Goal: Task Accomplishment & Management: Manage account settings

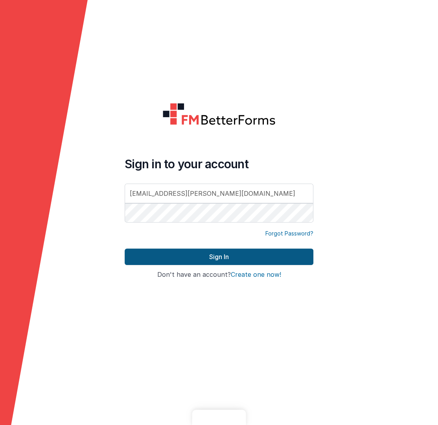
type input "[EMAIL_ADDRESS][PERSON_NAME][DOMAIN_NAME]"
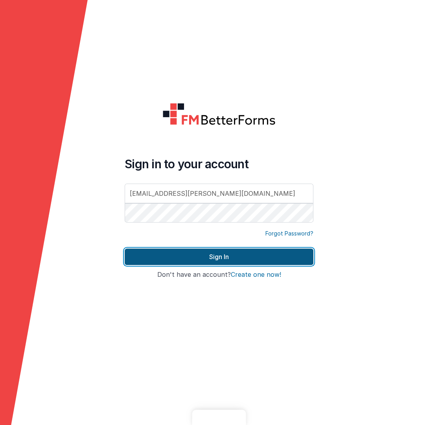
click at [205, 259] on button "Sign In" at bounding box center [219, 257] width 189 height 17
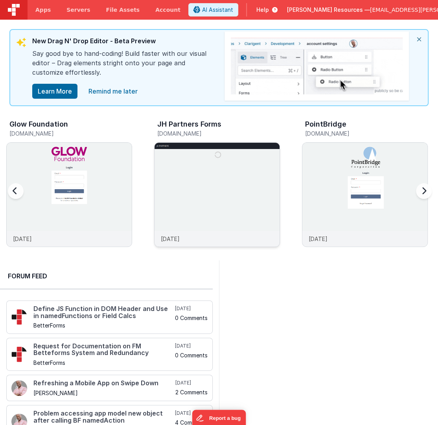
click at [197, 199] on img at bounding box center [217, 205] width 125 height 125
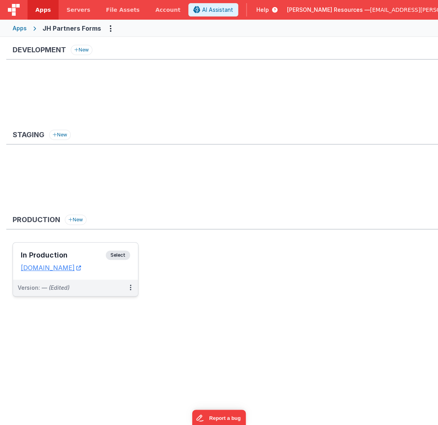
click at [81, 251] on h3 "In Production" at bounding box center [63, 255] width 85 height 8
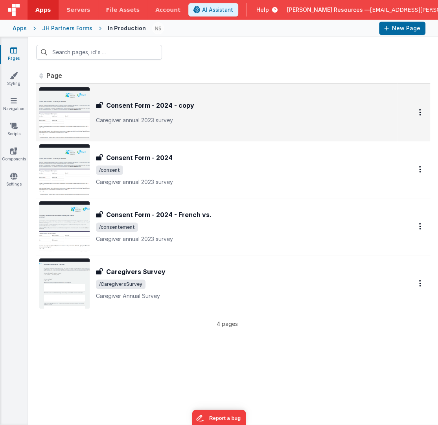
click at [253, 124] on div "Consent Form - 2024 - copy Consent Form - 2024 - copy Caregiver annual 2023 sur…" at bounding box center [216, 112] width 355 height 50
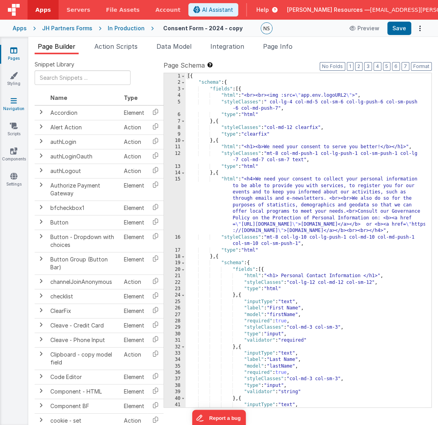
click at [22, 107] on link "Navigation" at bounding box center [14, 105] width 28 height 16
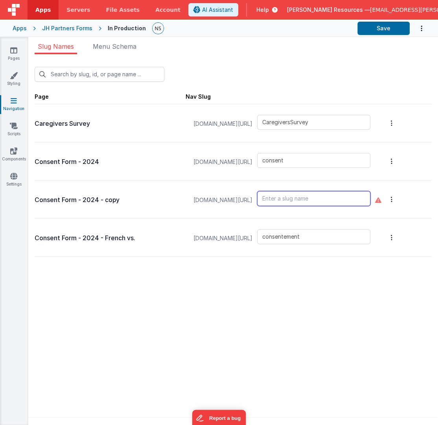
click at [298, 200] on input "text" at bounding box center [313, 198] width 113 height 15
type input "SNACS"
click at [393, 126] on icon "Options" at bounding box center [392, 123] width 2 height 6
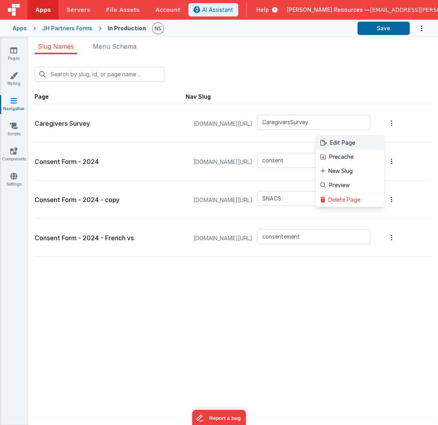
click at [375, 141] on link "Edit Page" at bounding box center [350, 143] width 68 height 14
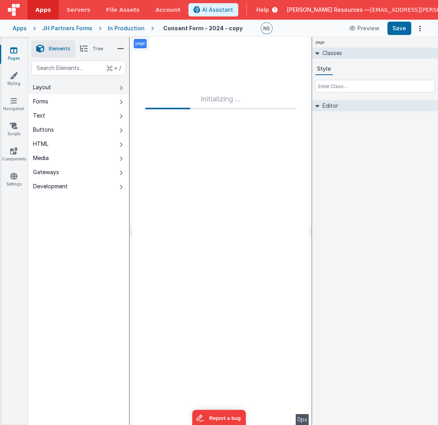
click at [87, 87] on button "Layout" at bounding box center [78, 87] width 101 height 14
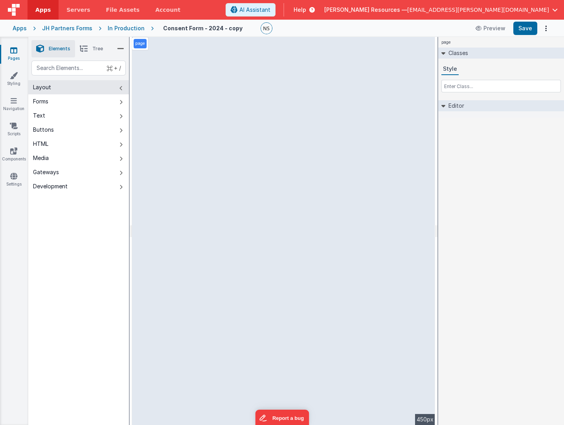
click at [99, 48] on span "Tree" at bounding box center [97, 49] width 11 height 6
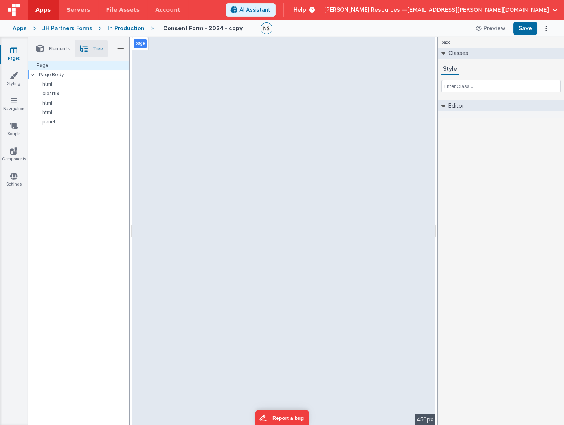
click at [57, 77] on p "Page Body" at bounding box center [84, 75] width 90 height 6
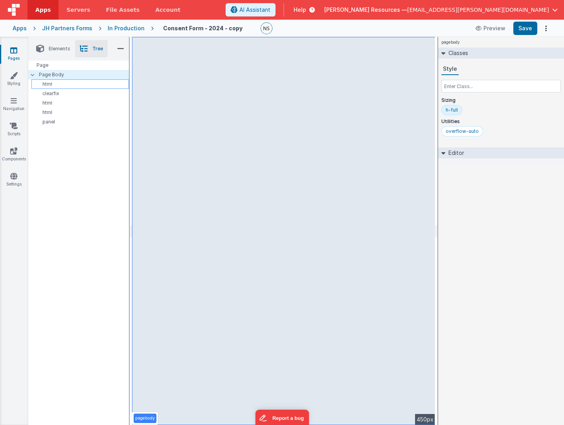
click at [59, 85] on p "html" at bounding box center [82, 84] width 94 height 6
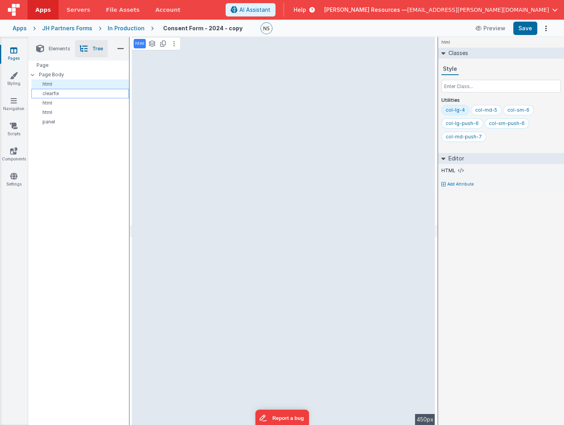
click at [60, 93] on p "clearfix" at bounding box center [82, 93] width 94 height 6
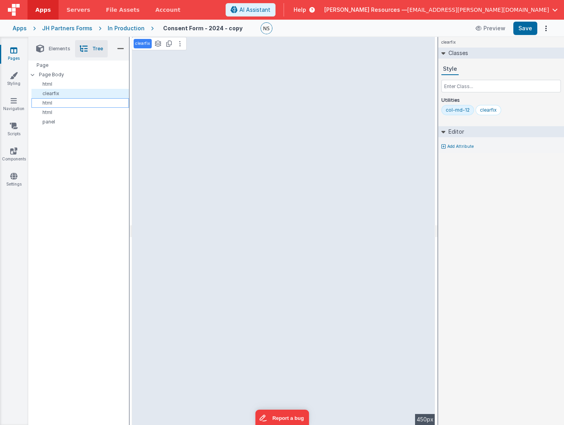
click at [63, 105] on p "html" at bounding box center [82, 103] width 94 height 6
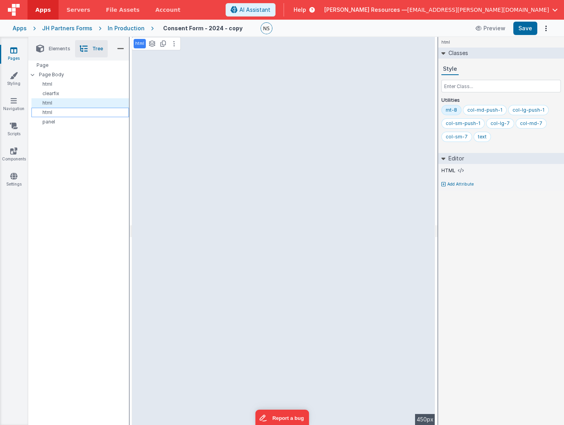
click at [65, 113] on p "html" at bounding box center [82, 112] width 94 height 6
click at [70, 52] on li "Elements" at bounding box center [53, 48] width 44 height 17
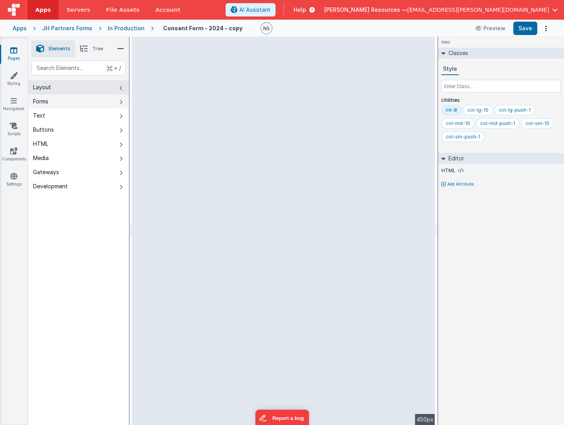
click at [55, 103] on button "Forms" at bounding box center [78, 101] width 101 height 14
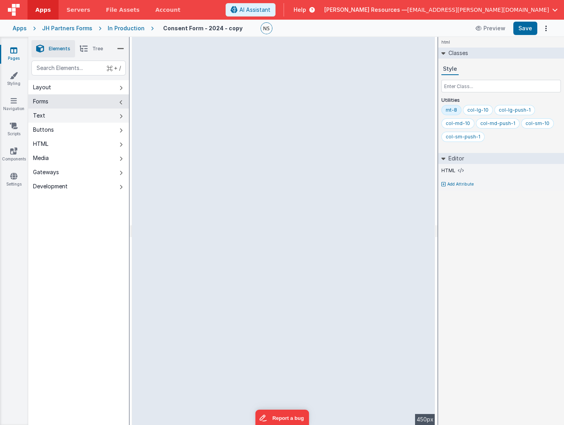
click at [57, 113] on button "Text" at bounding box center [78, 116] width 101 height 14
click at [75, 131] on button "Buttons" at bounding box center [78, 130] width 101 height 14
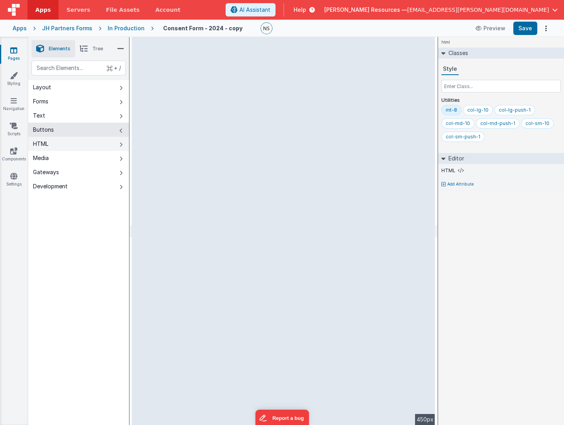
click at [75, 149] on button "HTML" at bounding box center [78, 144] width 101 height 14
click at [99, 49] on span "Tree" at bounding box center [97, 49] width 11 height 6
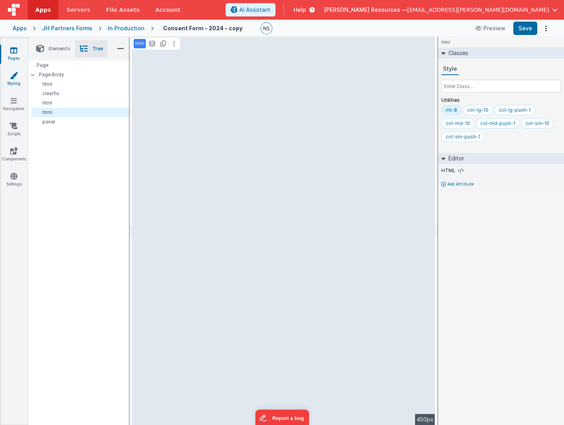
click at [23, 80] on link "Styling" at bounding box center [14, 80] width 28 height 16
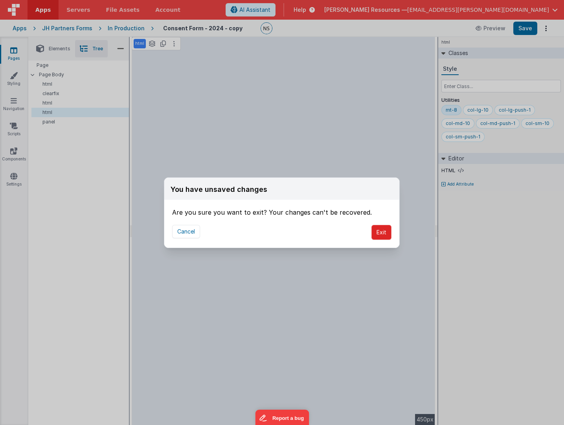
click at [379, 231] on button "Exit" at bounding box center [382, 232] width 20 height 15
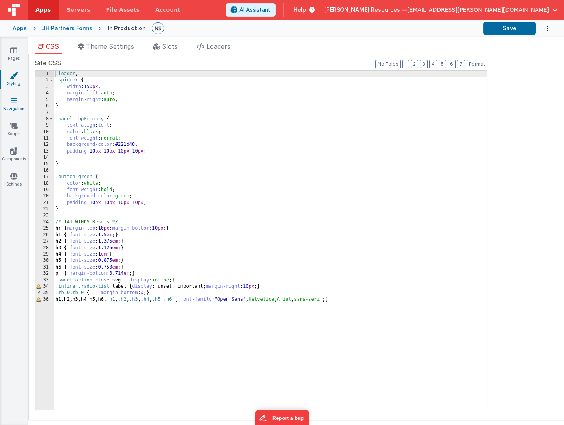
click at [14, 105] on link "Navigation" at bounding box center [14, 105] width 28 height 16
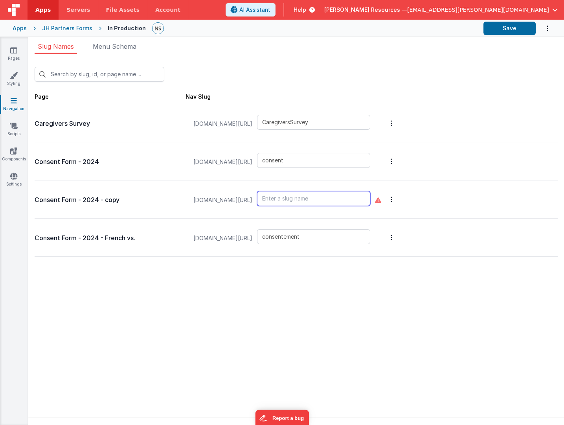
click at [324, 201] on input "text" at bounding box center [313, 198] width 113 height 15
type input "SNACS"
click at [438, 207] on div "Consent Form - 2024 - copy [DOMAIN_NAME][URL] SNACS" at bounding box center [297, 200] width 524 height 38
click at [438, 31] on button "Save" at bounding box center [510, 28] width 52 height 13
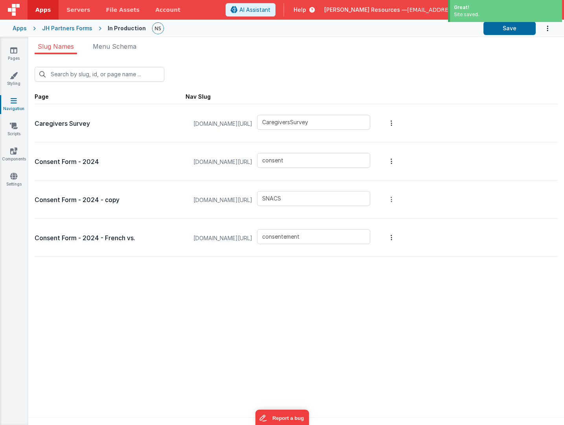
click at [397, 139] on button "Options" at bounding box center [391, 122] width 11 height 31
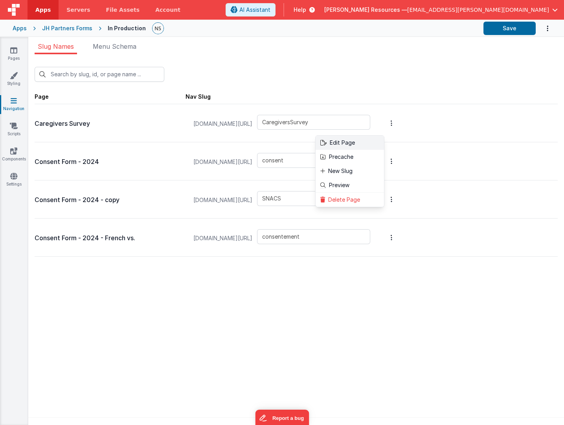
click at [375, 145] on link "Edit Page" at bounding box center [350, 143] width 68 height 14
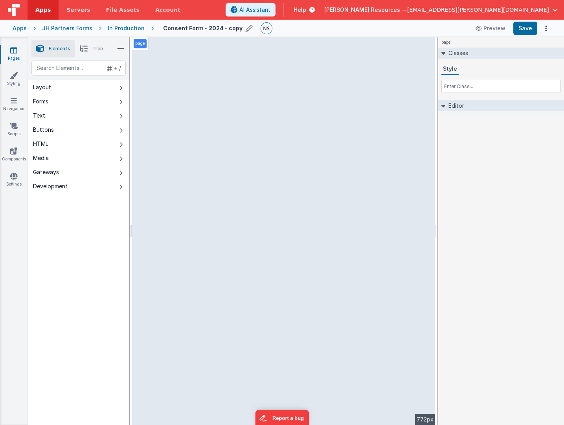
click at [246, 30] on icon at bounding box center [249, 28] width 7 height 11
drag, startPoint x: 164, startPoint y: 29, endPoint x: 257, endPoint y: 28, distance: 92.8
click at [257, 28] on input "Consent Form - 2024 - copy" at bounding box center [212, 28] width 98 height 12
type input "SNACs Event Regisration"
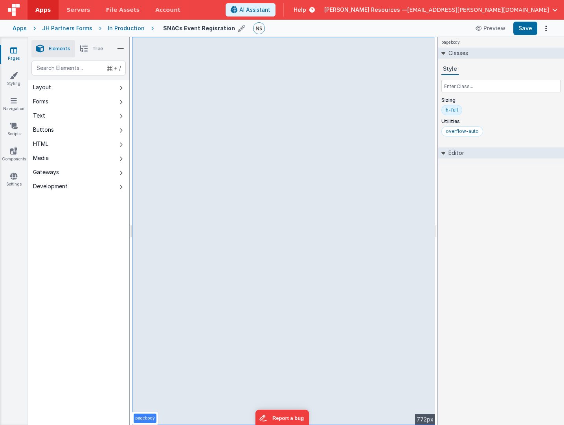
click at [438, 152] on icon at bounding box center [444, 153] width 4 height 6
click at [438, 152] on icon at bounding box center [444, 153] width 6 height 4
click at [438, 168] on div "pagebody Classes Style Sizing h-full Utilities overflow-auto Editor DEV: Focus …" at bounding box center [502, 231] width 126 height 388
click at [18, 79] on link "Styling" at bounding box center [14, 80] width 28 height 16
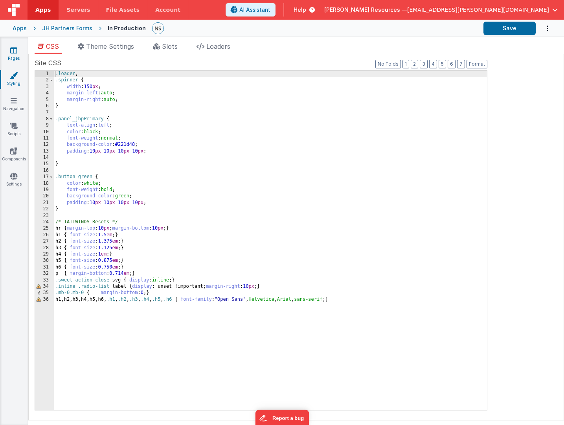
click at [18, 52] on link "Pages" at bounding box center [14, 54] width 28 height 16
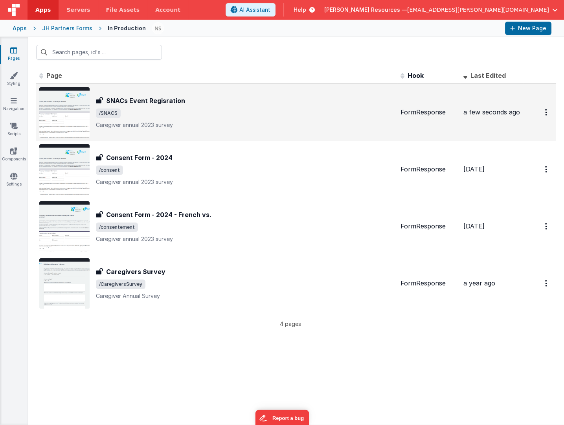
click at [325, 120] on div "SNACs Event Regisration SNACs Event Regisration /SNACS Caregiver annual 2023 su…" at bounding box center [245, 112] width 299 height 33
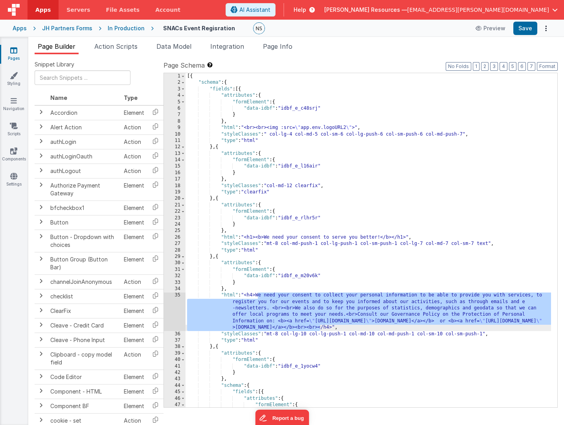
drag, startPoint x: 258, startPoint y: 295, endPoint x: 320, endPoint y: 330, distance: 70.5
click at [320, 330] on div "[{ "schema" : { "fields" : [{ "attributes" : { "formElement" : { "data-idbf" : …" at bounding box center [369, 247] width 366 height 348
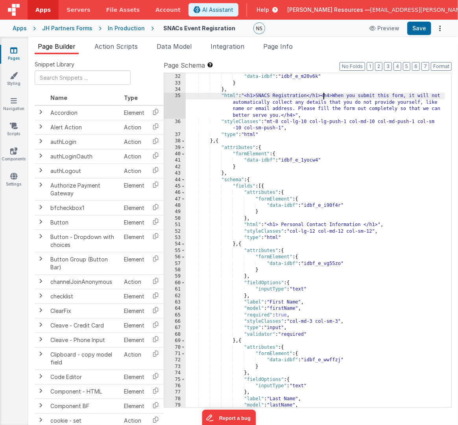
scroll to position [220, 0]
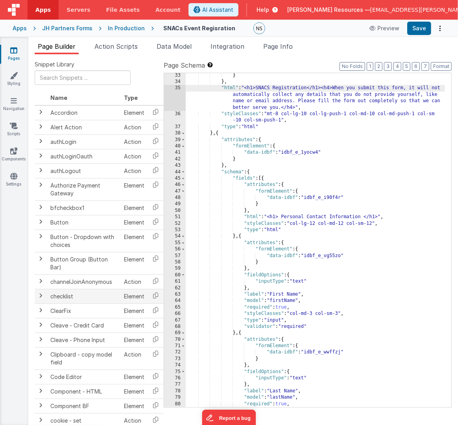
click at [47, 292] on td at bounding box center [41, 296] width 13 height 15
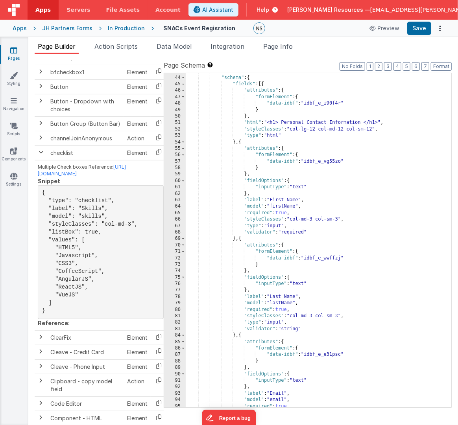
scroll to position [315, 0]
click at [391, 30] on button "Preview" at bounding box center [384, 28] width 39 height 13
click at [422, 27] on button "Save" at bounding box center [419, 28] width 24 height 13
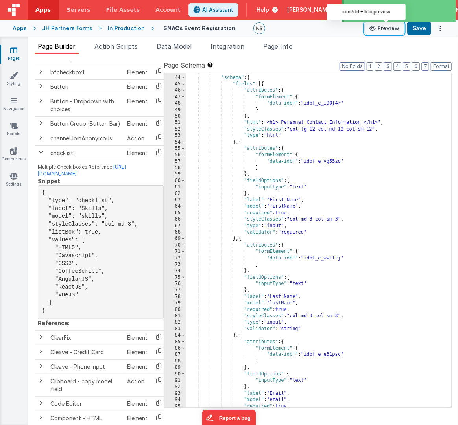
click at [385, 32] on button "Preview" at bounding box center [384, 28] width 39 height 13
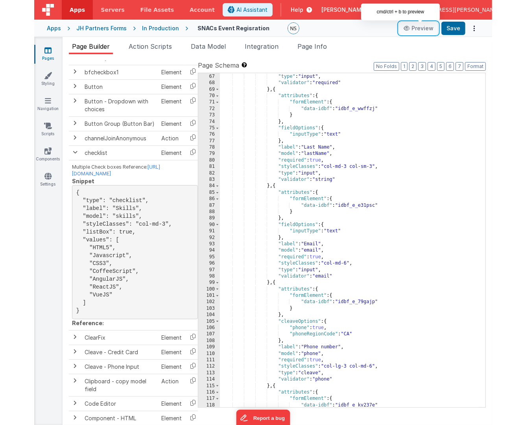
scroll to position [0, 0]
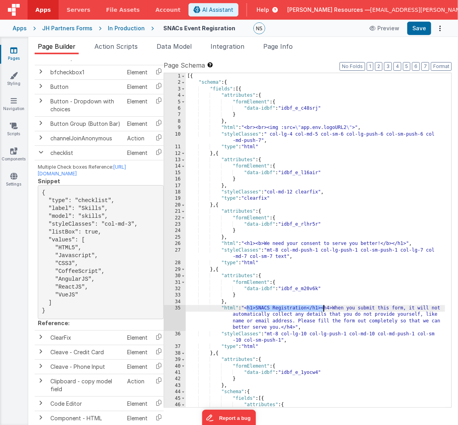
drag, startPoint x: 248, startPoint y: 309, endPoint x: 324, endPoint y: 306, distance: 76.0
click at [324, 306] on div "[{ "schema" : { "fields" : [{ "attributes" : { "formElement" : { "data-idbf" : …" at bounding box center [316, 247] width 260 height 348
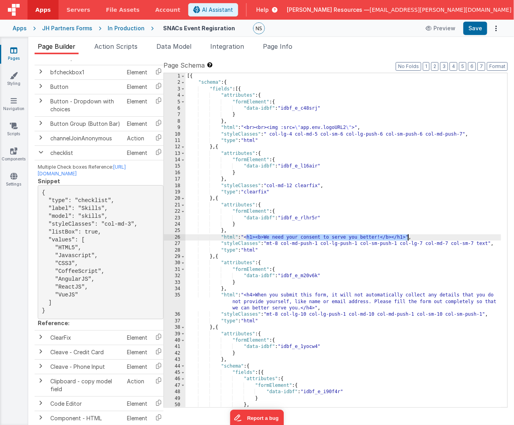
drag, startPoint x: 246, startPoint y: 236, endPoint x: 408, endPoint y: 238, distance: 161.7
click at [408, 238] on div "[{ "schema" : { "fields" : [{ "attributes" : { "formElement" : { "data-idbf" : …" at bounding box center [344, 247] width 316 height 348
click at [259, 237] on div "[{ "schema" : { "fields" : [{ "attributes" : { "formElement" : { "data-idbf" : …" at bounding box center [344, 247] width 316 height 348
click at [18, 106] on link "Navigation" at bounding box center [14, 105] width 28 height 16
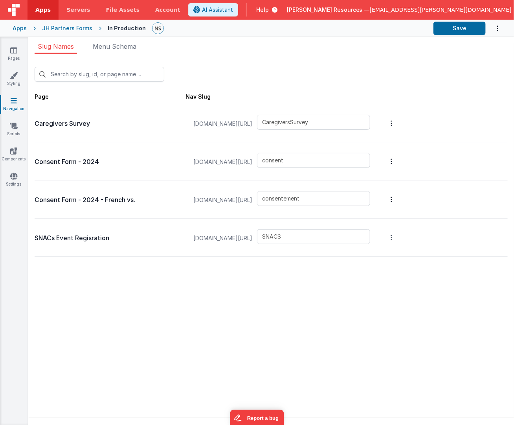
click at [393, 126] on icon "Options" at bounding box center [392, 123] width 2 height 6
click at [384, 220] on link "Preview" at bounding box center [350, 223] width 68 height 14
click at [144, 238] on button at bounding box center [257, 212] width 514 height 425
click at [17, 57] on link "Pages" at bounding box center [14, 54] width 28 height 16
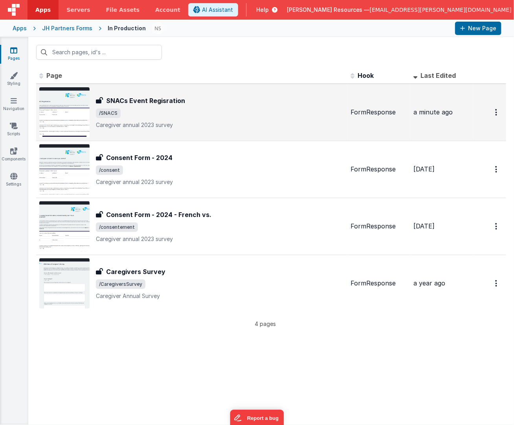
click at [201, 123] on p "Caregiver annual 2023 survey" at bounding box center [220, 125] width 249 height 8
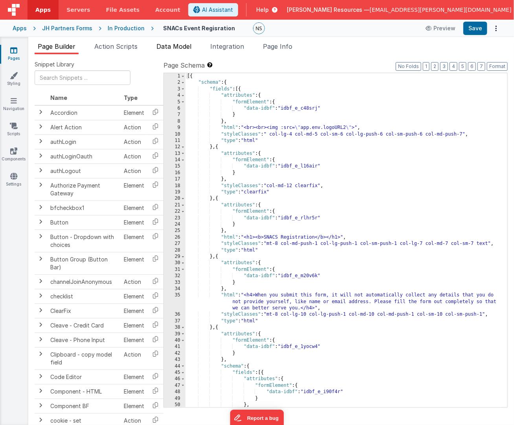
click at [184, 50] on span "Data Model" at bounding box center [174, 46] width 35 height 8
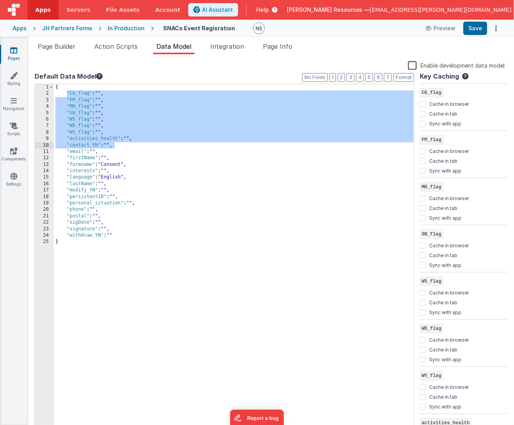
drag, startPoint x: 66, startPoint y: 90, endPoint x: 142, endPoint y: 142, distance: 91.4
click at [142, 142] on div "{ "CG_flag" : "" , "FM_flag" : "" , "MH_flag" : "" , "SN_flag" : "" , "W5_flag"…" at bounding box center [234, 264] width 361 height 361
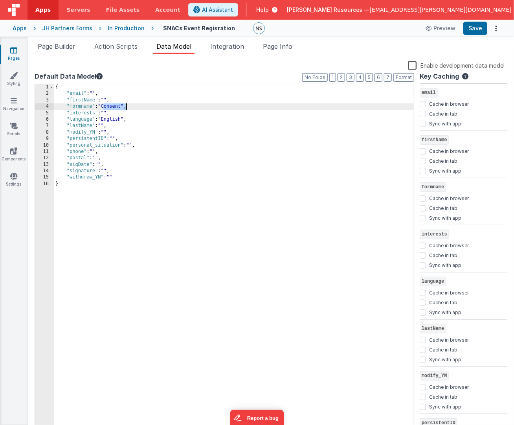
drag, startPoint x: 103, startPoint y: 105, endPoint x: 125, endPoint y: 105, distance: 21.3
click at [125, 105] on div "{ "email" : "" , "firstName" : "" , "formname" : "Consent" , "interests" : "" ,…" at bounding box center [234, 264] width 361 height 361
click at [124, 106] on div "{ "email" : "" , "firstName" : "" , "formname" : "Consent" , "interests" : "" ,…" at bounding box center [234, 264] width 361 height 361
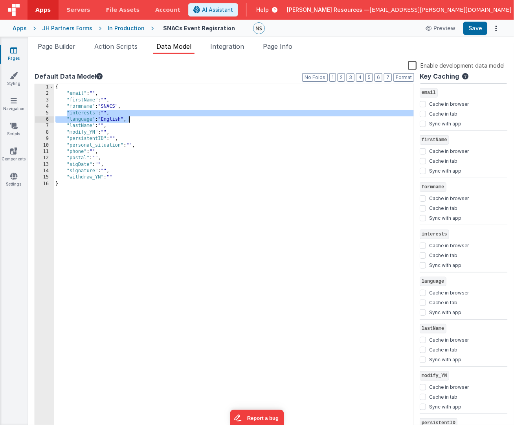
drag, startPoint x: 66, startPoint y: 112, endPoint x: 137, endPoint y: 122, distance: 71.0
click at [137, 122] on div "{ "email" : "" , "firstName" : "" , "formname" : "SNACS" , "interests" : "" , "…" at bounding box center [234, 264] width 361 height 361
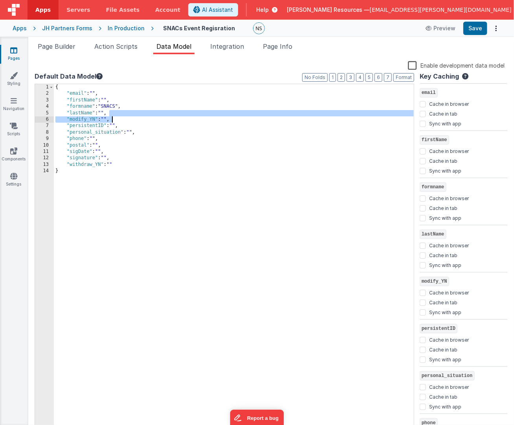
drag, startPoint x: 111, startPoint y: 113, endPoint x: 118, endPoint y: 119, distance: 8.4
click at [118, 119] on div "{ "email" : "" , "firstName" : "" , "formname" : "SNACS" , "lastName" : "" , "m…" at bounding box center [234, 264] width 361 height 361
drag, startPoint x: 111, startPoint y: 113, endPoint x: 121, endPoint y: 118, distance: 11.3
click at [121, 118] on div "{ "email" : "" , "firstName" : "" , "formname" : "SNACS" , "lastName" : "" , "p…" at bounding box center [234, 264] width 361 height 361
drag, startPoint x: 111, startPoint y: 113, endPoint x: 151, endPoint y: 118, distance: 40.4
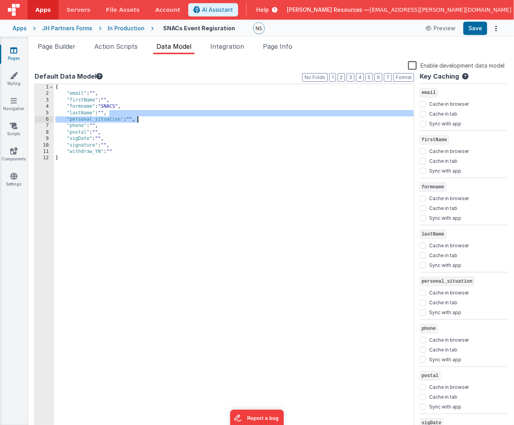
click at [151, 118] on div "{ "email" : "" , "firstName" : "" , "formname" : "SNACS" , "lastName" : "" , "p…" at bounding box center [234, 264] width 361 height 361
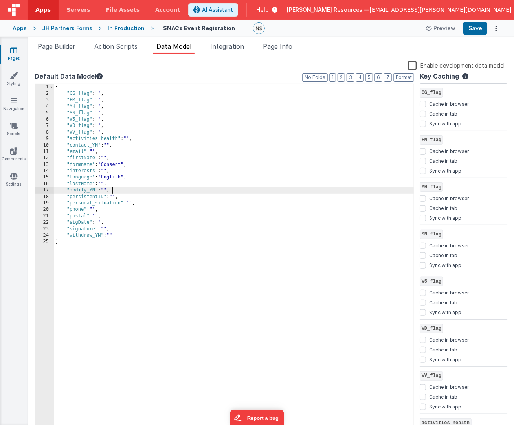
click at [170, 190] on div "{ "CG_flag" : "" , "FM_flag" : "" , "MH_flag" : "" , "SN_flag" : "" , "W5_flag"…" at bounding box center [234, 264] width 361 height 361
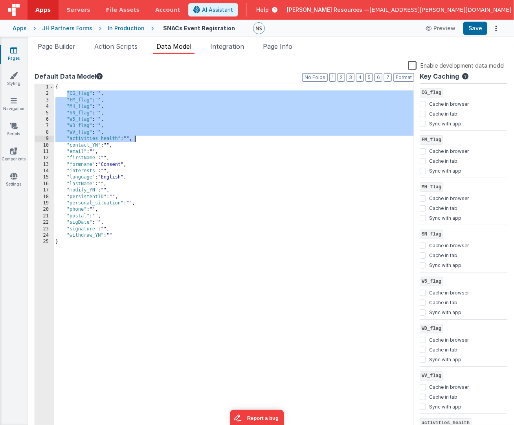
drag, startPoint x: 67, startPoint y: 92, endPoint x: 137, endPoint y: 138, distance: 83.8
click at [137, 138] on div "{ "CG_flag" : "" , "FM_flag" : "" , "MH_flag" : "" , "SN_flag" : "" , "W5_flag"…" at bounding box center [234, 264] width 361 height 361
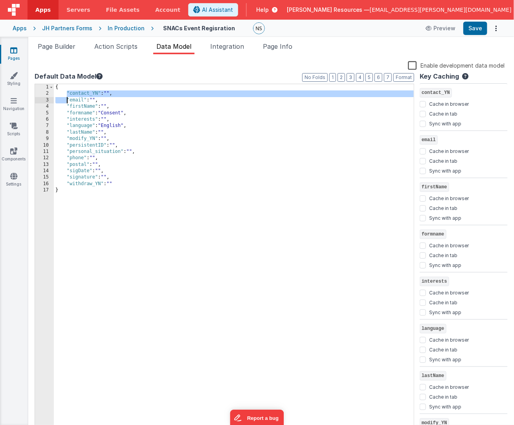
click at [67, 100] on div "{ "contact_YN" : "" , "email" : "" , "firstName" : "" , "formname" : "Consent" …" at bounding box center [234, 264] width 361 height 361
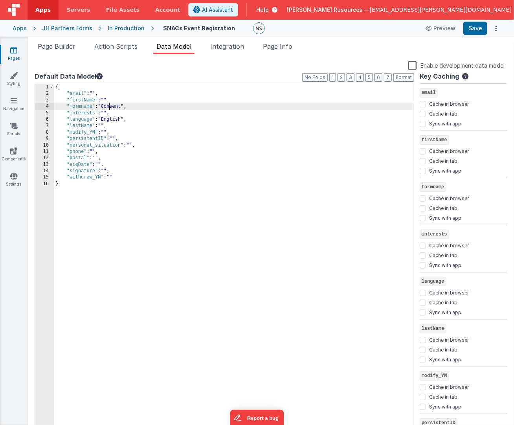
click at [109, 108] on div "{ "email" : "" , "firstName" : "" , "formname" : "Consent" , "interests" : "" ,…" at bounding box center [234, 264] width 361 height 361
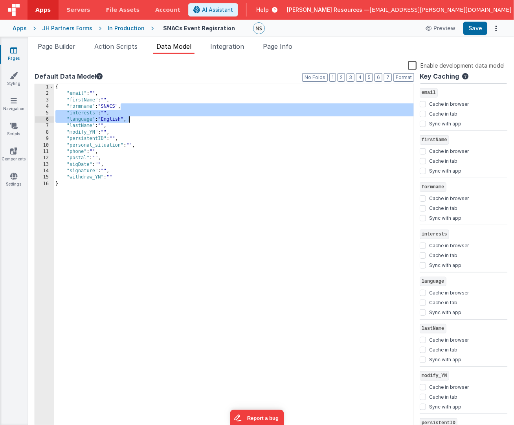
drag, startPoint x: 122, startPoint y: 106, endPoint x: 132, endPoint y: 120, distance: 17.2
click at [132, 120] on div "{ "email" : "" , "firstName" : "" , "formname" : "SNACS" , "interests" : "" , "…" at bounding box center [234, 264] width 361 height 361
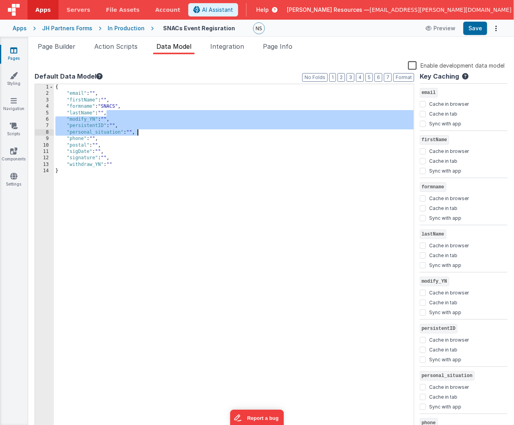
drag, startPoint x: 107, startPoint y: 112, endPoint x: 137, endPoint y: 132, distance: 36.3
click at [137, 132] on div "{ "email" : "" , "firstName" : "" , "formname" : "SNACS" , "lastName" : "" , "m…" at bounding box center [234, 264] width 361 height 361
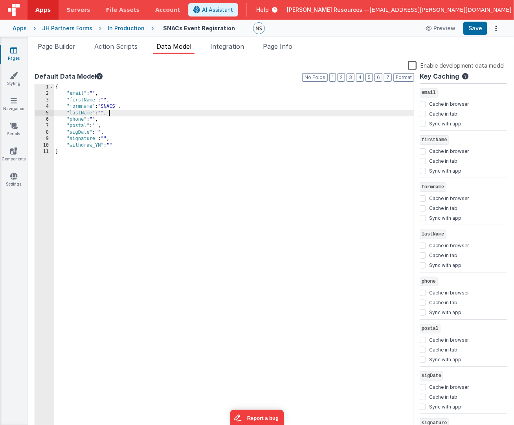
click at [103, 120] on div "{ "email" : "" , "firstName" : "" , "formname" : "SNACS" , "lastName" : "" , "p…" at bounding box center [234, 264] width 361 height 361
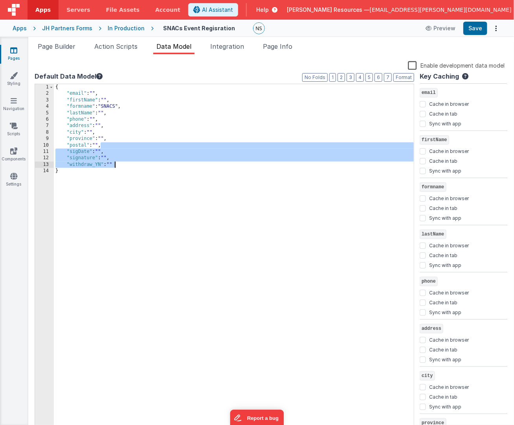
drag, startPoint x: 101, startPoint y: 145, endPoint x: 124, endPoint y: 165, distance: 30.1
click at [124, 165] on div "{ "email" : "" , "firstName" : "" , "formname" : "SNACS" , "lastName" : "" , "p…" at bounding box center [234, 264] width 361 height 361
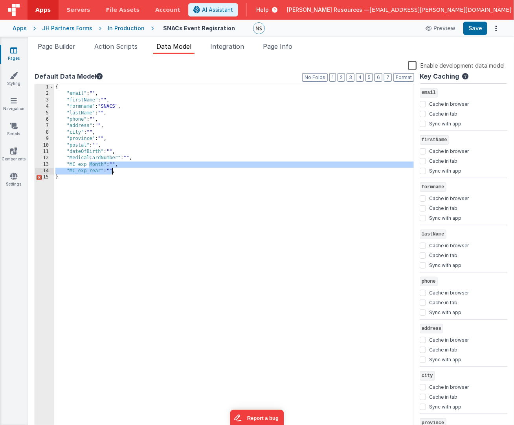
drag, startPoint x: 90, startPoint y: 164, endPoint x: 113, endPoint y: 171, distance: 24.3
click at [113, 171] on div "{ "email" : "" , "firstName" : "" , "formname" : "SNACS" , "lastName" : "" , "p…" at bounding box center [234, 264] width 361 height 361
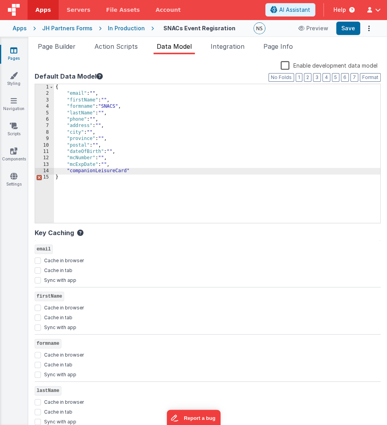
click at [131, 170] on div "{ "email" : "" , "firstName" : "" , "formname" : "SNACS" , "lastName" : "" , "p…" at bounding box center [217, 160] width 326 height 152
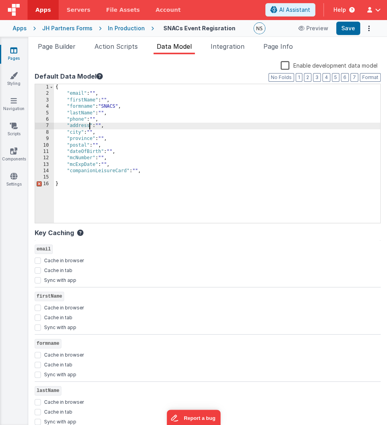
click at [90, 124] on div "{ "email" : "" , "firstName" : "" , "formname" : "SNACS" , "lastName" : "" , "p…" at bounding box center [217, 160] width 326 height 152
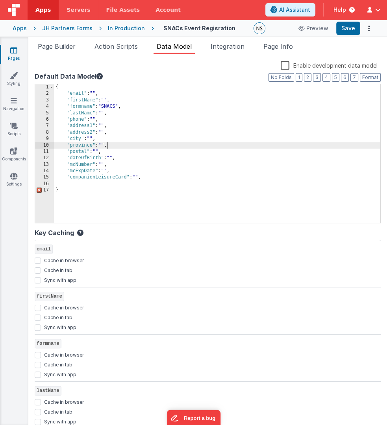
click at [110, 145] on div "{ "email" : "" , "firstName" : "" , "formname" : "SNACS" , "lastName" : "" , "p…" at bounding box center [217, 160] width 326 height 152
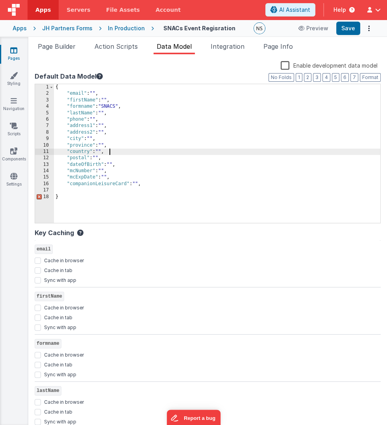
click at [151, 186] on div "{ "email" : "" , "firstName" : "" , "formname" : "SNACS" , "lastName" : "" , "p…" at bounding box center [217, 160] width 326 height 152
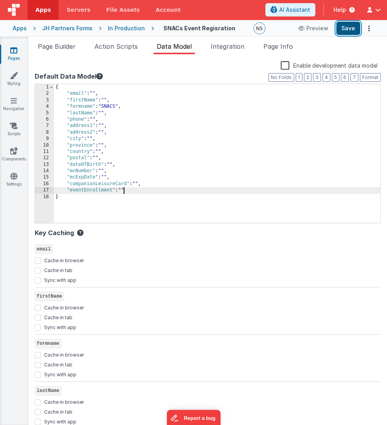
click at [349, 31] on button "Save" at bounding box center [348, 28] width 24 height 13
click at [53, 47] on span "Page Builder" at bounding box center [57, 46] width 38 height 8
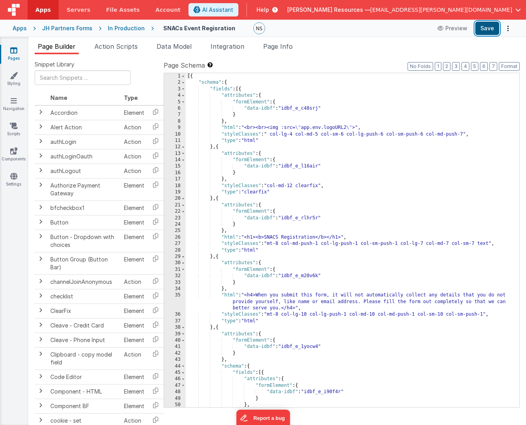
click at [438, 31] on button "Save" at bounding box center [487, 28] width 24 height 13
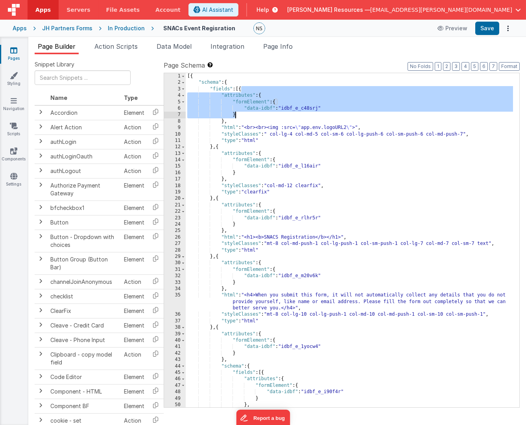
drag, startPoint x: 242, startPoint y: 89, endPoint x: 245, endPoint y: 114, distance: 24.9
click at [245, 114] on div "[{ "schema" : { "fields" : [{ "attributes" : { "formElement" : { "data-idbf" : …" at bounding box center [350, 247] width 328 height 348
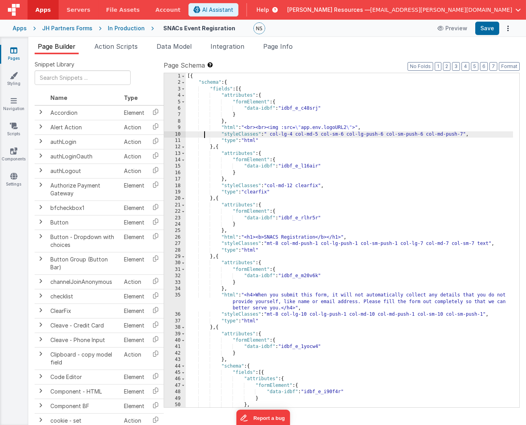
click at [204, 133] on div "[{ "schema" : { "fields" : [{ "attributes" : { "formElement" : { "data-idbf" : …" at bounding box center [350, 247] width 328 height 348
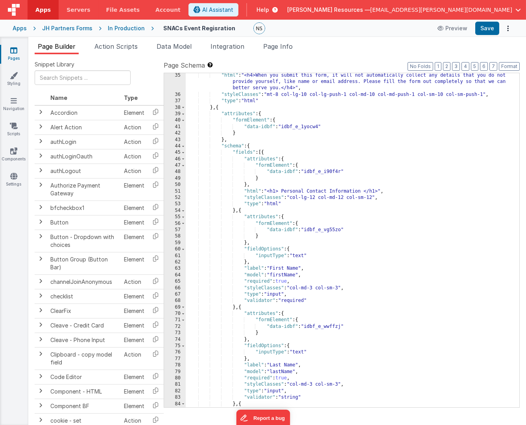
scroll to position [228, 0]
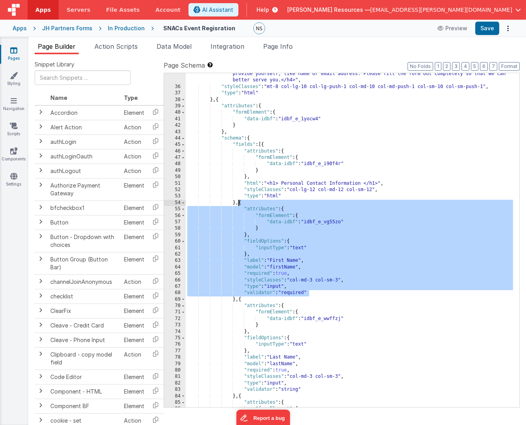
drag, startPoint x: 311, startPoint y: 293, endPoint x: 239, endPoint y: 202, distance: 116.5
click at [239, 202] on div ""html" : "<h4>When you submit this form, it will not automatically collect any …" at bounding box center [350, 245] width 328 height 361
click at [70, 77] on input "text" at bounding box center [83, 77] width 96 height 15
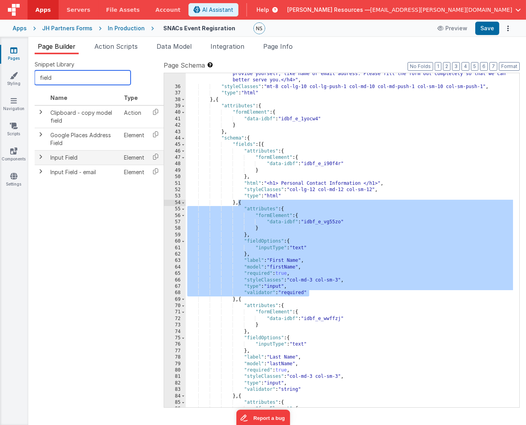
type input "field"
click at [40, 158] on span at bounding box center [41, 157] width 6 height 6
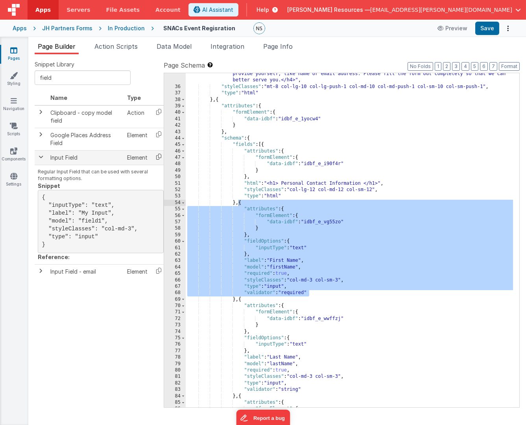
click at [158, 158] on icon at bounding box center [159, 157] width 16 height 12
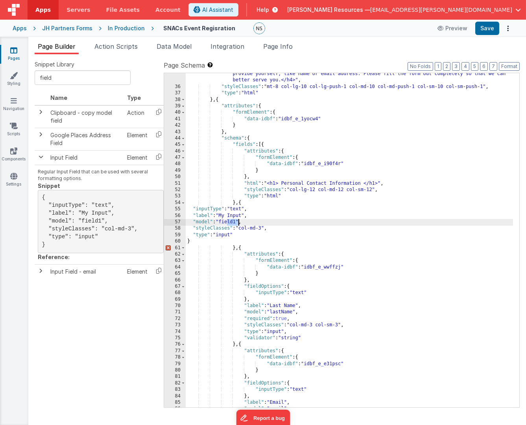
drag, startPoint x: 227, startPoint y: 222, endPoint x: 237, endPoint y: 222, distance: 10.2
click at [237, 222] on div ""html" : "<h4>When you submit this form, it will not automatically collect any …" at bounding box center [350, 245] width 328 height 361
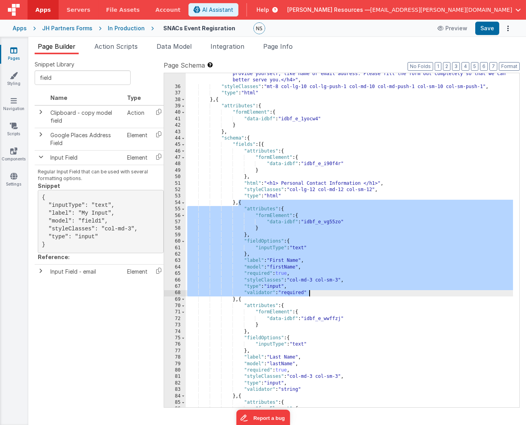
click at [267, 222] on div ""html" : "<h4>When you submit this form, it will not automatically collect any …" at bounding box center [350, 245] width 328 height 361
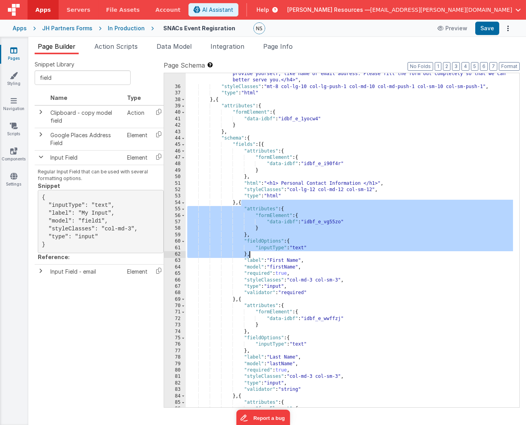
drag, startPoint x: 242, startPoint y: 203, endPoint x: 249, endPoint y: 255, distance: 52.9
click at [249, 255] on div ""html" : "<h4>When you submit this form, it will not automatically collect any …" at bounding box center [350, 245] width 328 height 361
click at [244, 209] on div ""html" : "<h4>When you submit this form, it will not automatically collect any …" at bounding box center [350, 245] width 328 height 361
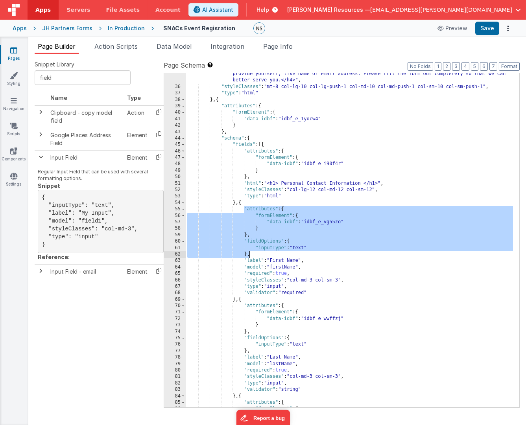
drag, startPoint x: 244, startPoint y: 209, endPoint x: 251, endPoint y: 256, distance: 48.2
click at [251, 256] on div ""html" : "<h4>When you submit this form, it will not automatically collect any …" at bounding box center [350, 245] width 328 height 361
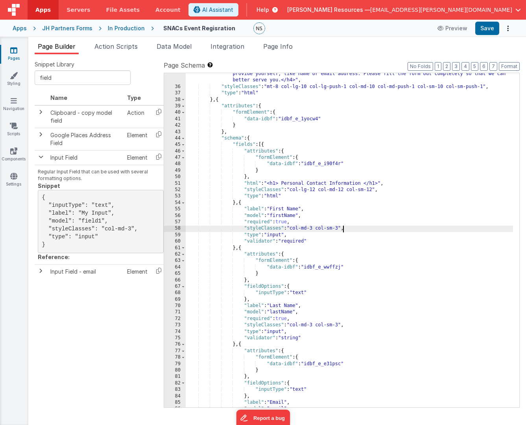
click at [341, 228] on div ""html" : "<h4>When you submit this form, it will not automatically collect any …" at bounding box center [350, 245] width 328 height 361
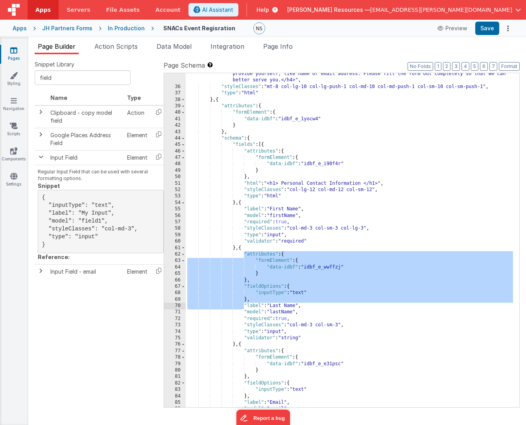
drag, startPoint x: 244, startPoint y: 253, endPoint x: 245, endPoint y: 305, distance: 52.7
click at [245, 305] on div ""html" : "<h4>When you submit this form, it will not automatically collect any …" at bounding box center [350, 245] width 328 height 361
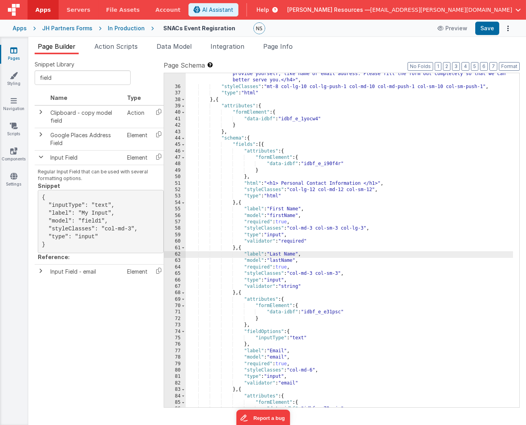
click at [292, 274] on div ""html" : "<h4>When you submit this form, it will not automatically collect any …" at bounding box center [350, 245] width 328 height 361
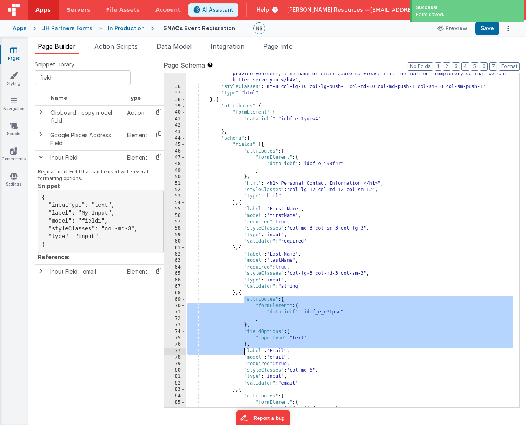
drag, startPoint x: 243, startPoint y: 298, endPoint x: 245, endPoint y: 350, distance: 52.3
click at [245, 350] on div ""html" : "<h4>When you submit this form, it will not automatically collect any …" at bounding box center [350, 245] width 328 height 361
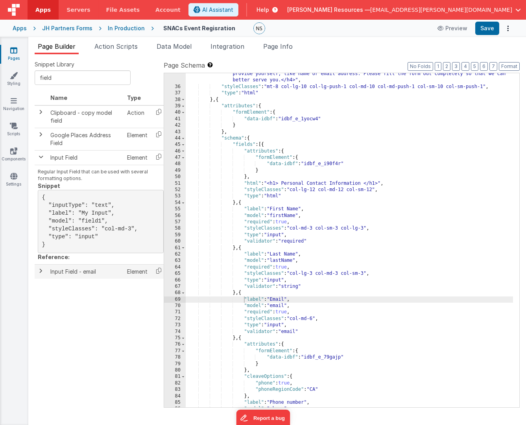
click at [40, 274] on span at bounding box center [41, 271] width 6 height 6
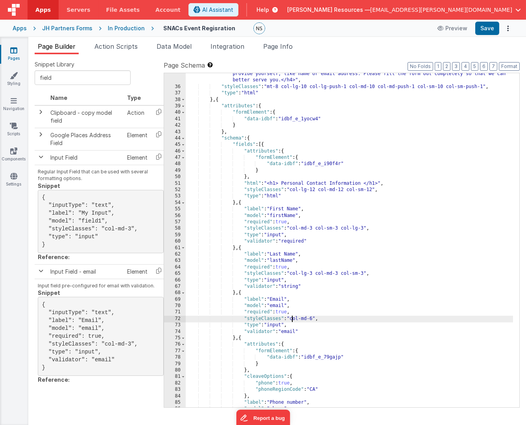
click at [291, 319] on div ""html" : "<h4>When you submit this form, it will not automatically collect any …" at bounding box center [350, 245] width 328 height 361
drag, startPoint x: 354, startPoint y: 319, endPoint x: 359, endPoint y: 320, distance: 4.4
click at [359, 320] on div ""html" : "<h4>When you submit this form, it will not automatically collect any …" at bounding box center [350, 245] width 328 height 361
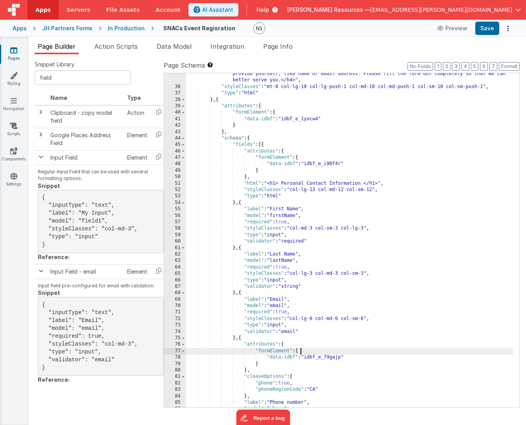
click at [367, 349] on div ""html" : "<h4>When you submit this form, it will not automatically collect any …" at bounding box center [350, 245] width 328 height 361
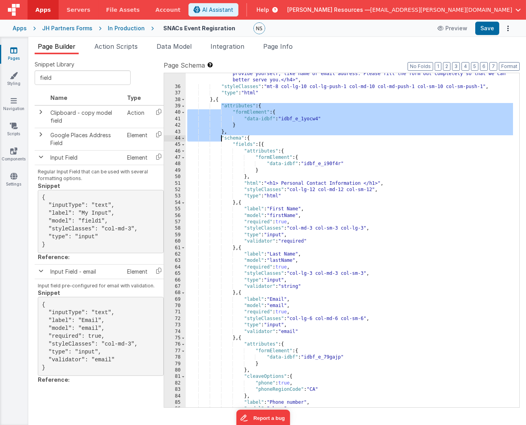
drag, startPoint x: 221, startPoint y: 105, endPoint x: 221, endPoint y: 138, distance: 33.1
click at [221, 138] on div ""html" : "<h4>When you submit this form, it will not automatically collect any …" at bounding box center [350, 245] width 328 height 361
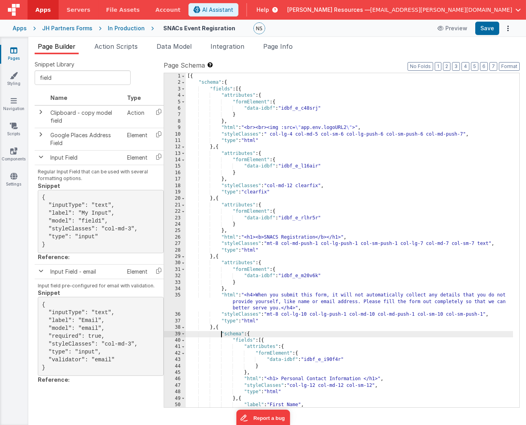
scroll to position [0, 0]
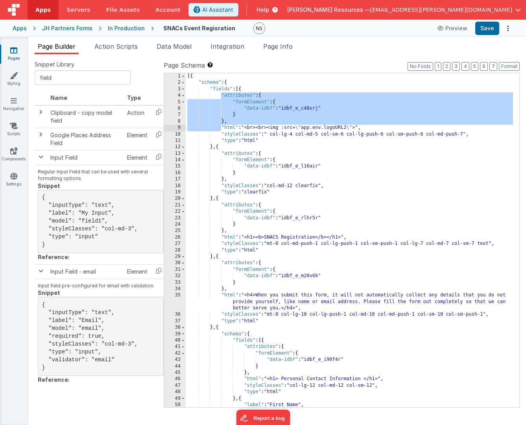
drag, startPoint x: 221, startPoint y: 95, endPoint x: 221, endPoint y: 127, distance: 31.9
click at [221, 127] on div "[{ "schema" : { "fields" : [{ "attributes" : { "formElement" : { "data-idbf" : …" at bounding box center [350, 247] width 328 height 348
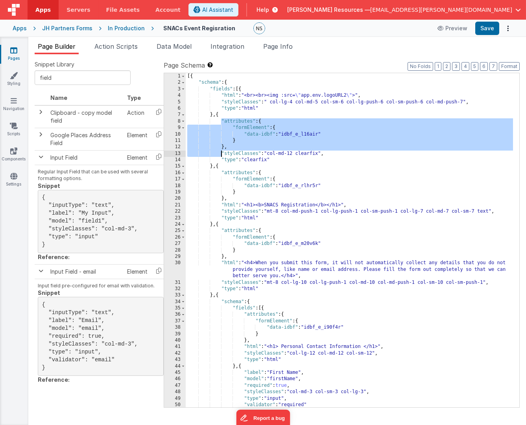
drag, startPoint x: 222, startPoint y: 121, endPoint x: 221, endPoint y: 151, distance: 30.7
click at [221, 151] on div "[{ "schema" : { "fields" : [{ "html" : "<br><br><img :src= \" app.env.logoURL2 …" at bounding box center [350, 247] width 328 height 348
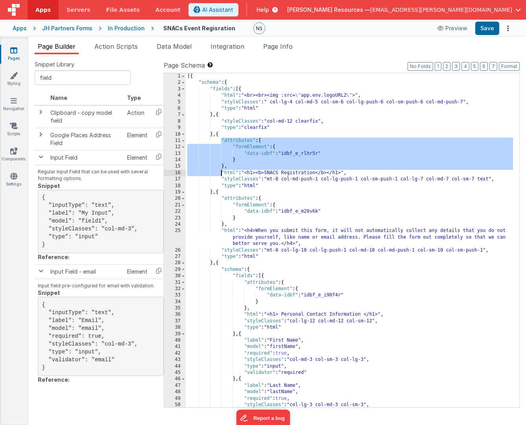
drag, startPoint x: 221, startPoint y: 138, endPoint x: 221, endPoint y: 173, distance: 34.6
click at [221, 174] on div "[{ "schema" : { "fields" : [{ "html" : "<br><br><img :src= \" app.env.logoURL2 …" at bounding box center [350, 247] width 328 height 348
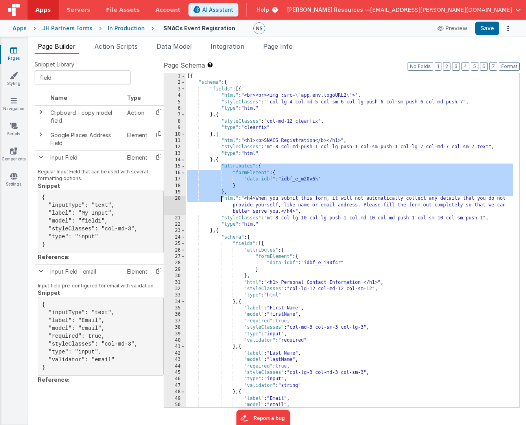
drag, startPoint x: 222, startPoint y: 166, endPoint x: 220, endPoint y: 200, distance: 33.9
click at [220, 200] on div "[{ "schema" : { "fields" : [{ "html" : "<br><br><img :src= \" app.env.logoURL2 …" at bounding box center [350, 247] width 328 height 348
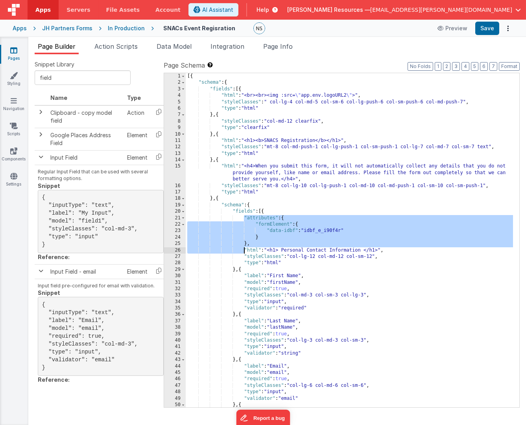
drag, startPoint x: 244, startPoint y: 217, endPoint x: 244, endPoint y: 247, distance: 30.3
click at [244, 247] on div "[{ "schema" : { "fields" : [{ "html" : "<br><br><img :src= \" app.env.logoURL2 …" at bounding box center [350, 247] width 328 height 348
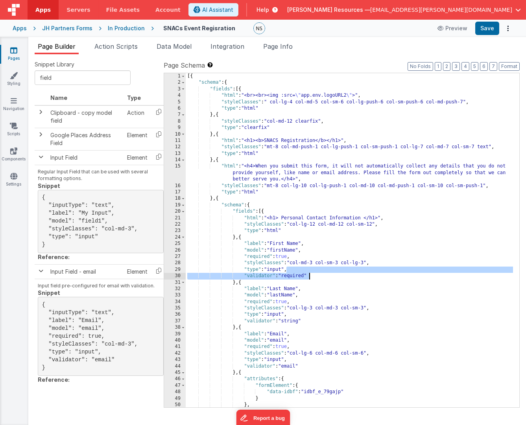
drag, startPoint x: 287, startPoint y: 271, endPoint x: 311, endPoint y: 277, distance: 24.6
click at [311, 277] on div "[{ "schema" : { "fields" : [{ "html" : "<br><br><img :src= \" app.env.logoURL2 …" at bounding box center [350, 247] width 328 height 348
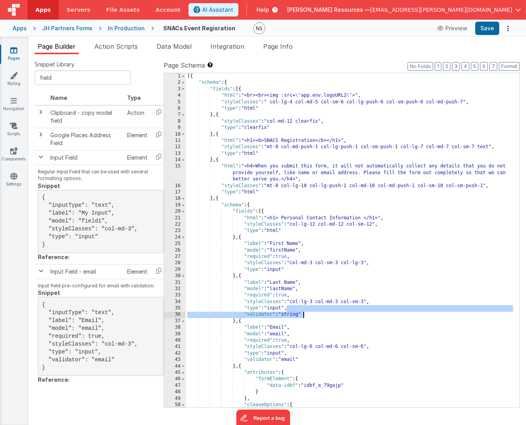
drag, startPoint x: 287, startPoint y: 308, endPoint x: 306, endPoint y: 314, distance: 19.4
click at [306, 314] on div "[{ "schema" : { "fields" : [{ "html" : "<br><br><img :src= \" app.env.logoURL2 …" at bounding box center [350, 247] width 328 height 348
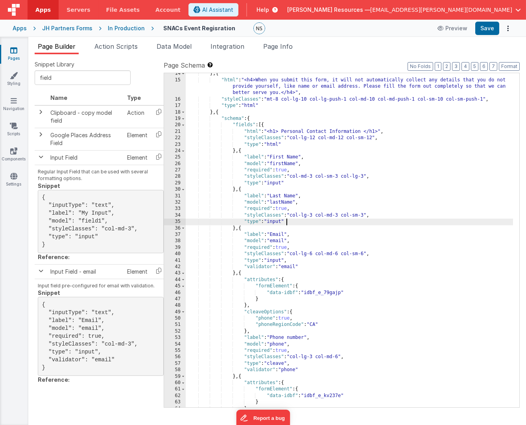
scroll to position [87, 0]
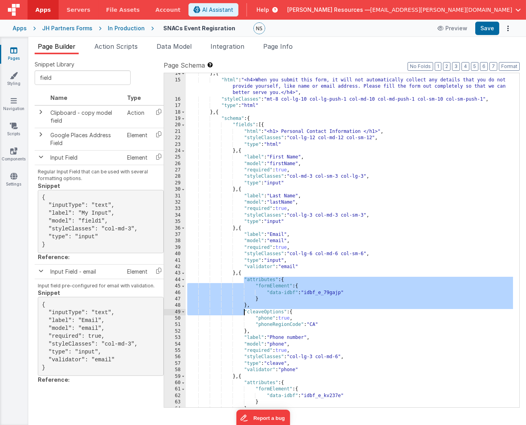
drag, startPoint x: 244, startPoint y: 277, endPoint x: 244, endPoint y: 310, distance: 33.4
click at [244, 310] on div "} , { "html" : "<h4>When you submit this form, it will not automatically collec…" at bounding box center [350, 244] width 328 height 348
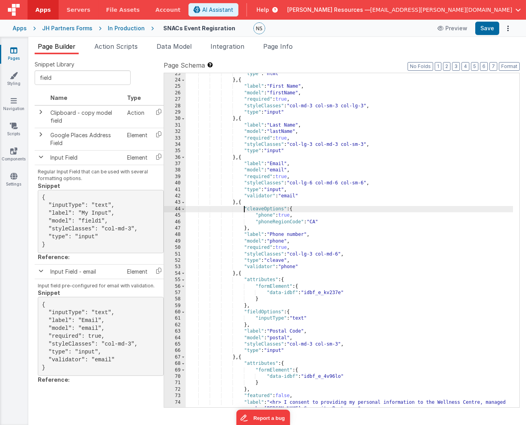
scroll to position [165, 0]
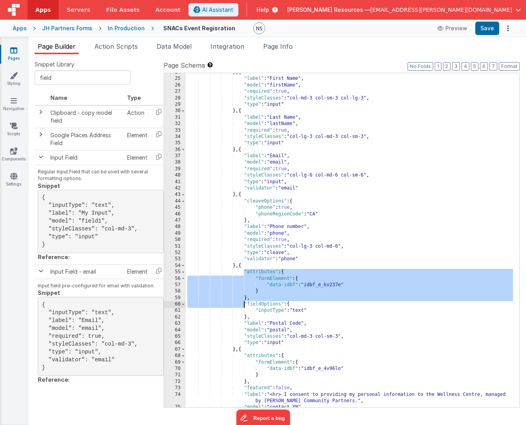
drag, startPoint x: 244, startPoint y: 273, endPoint x: 242, endPoint y: 306, distance: 33.9
click at [242, 306] on div "} , { "label" : "First Name" , "model" : "firstName" , "required" : true , "sty…" at bounding box center [350, 243] width 328 height 348
